Goal: Task Accomplishment & Management: Manage account settings

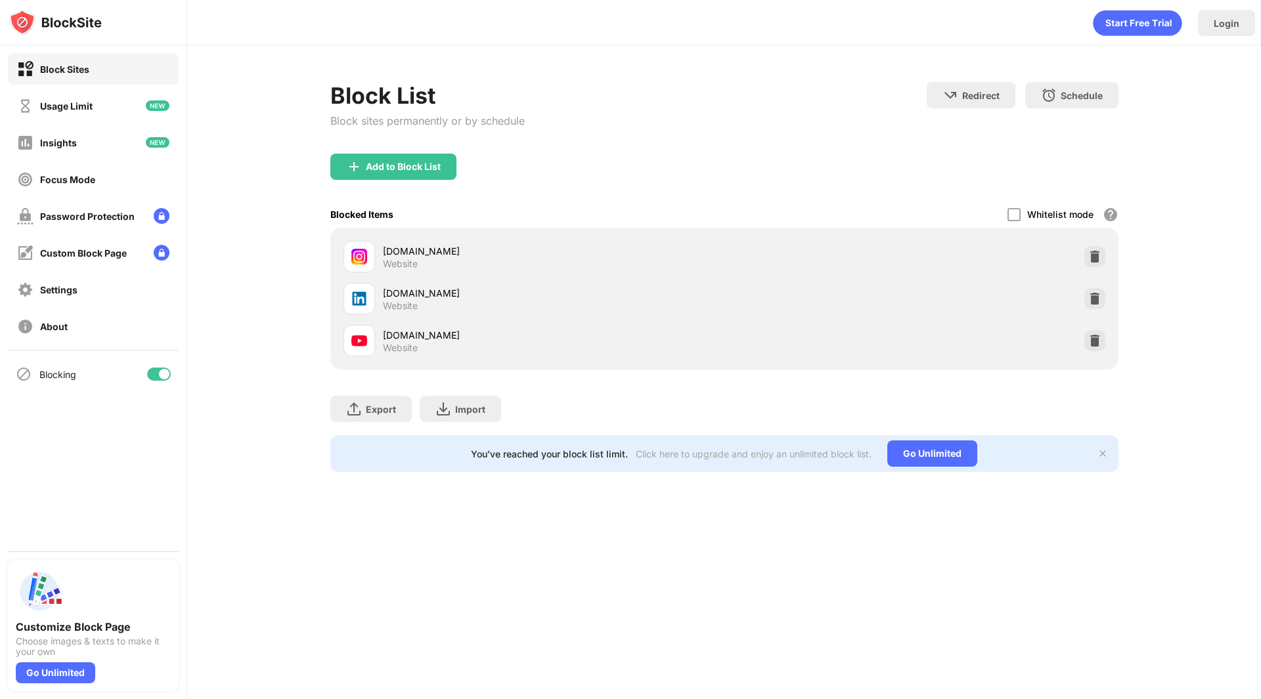
click at [156, 376] on div at bounding box center [159, 374] width 24 height 13
click at [170, 376] on div at bounding box center [159, 374] width 24 height 13
click at [162, 368] on div at bounding box center [159, 374] width 24 height 13
click at [164, 374] on div at bounding box center [159, 374] width 24 height 13
